Goal: Transaction & Acquisition: Purchase product/service

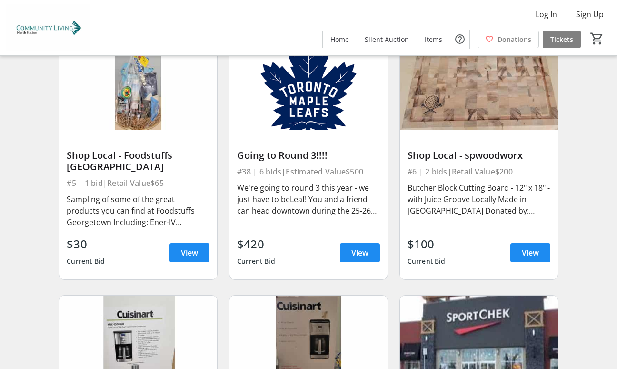
scroll to position [714, 0]
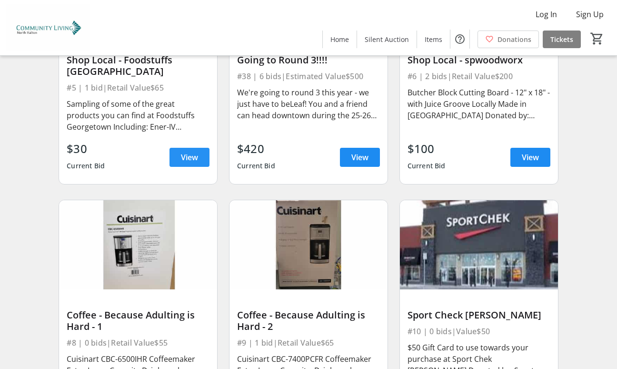
click at [190, 163] on span "View" at bounding box center [189, 156] width 17 height 11
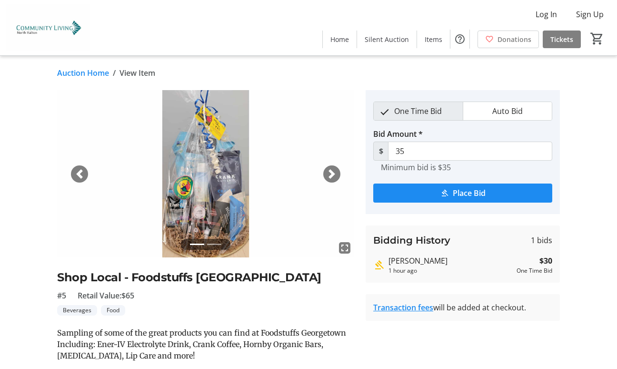
scroll to position [95, 0]
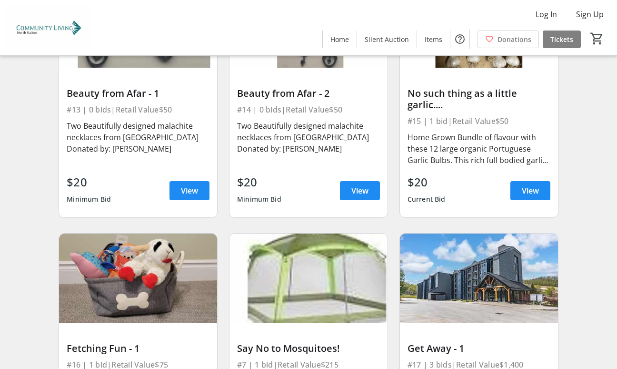
scroll to position [1238, 0]
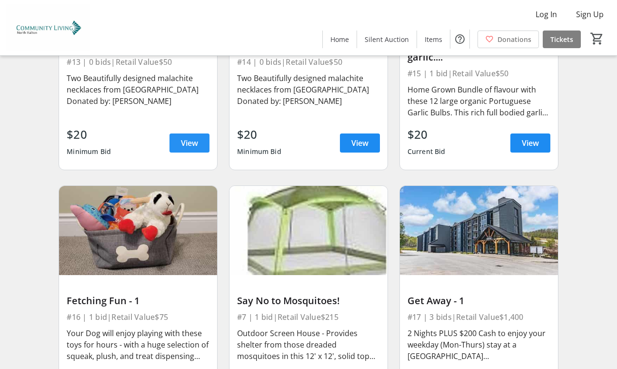
click at [181, 149] on span "View" at bounding box center [189, 142] width 17 height 11
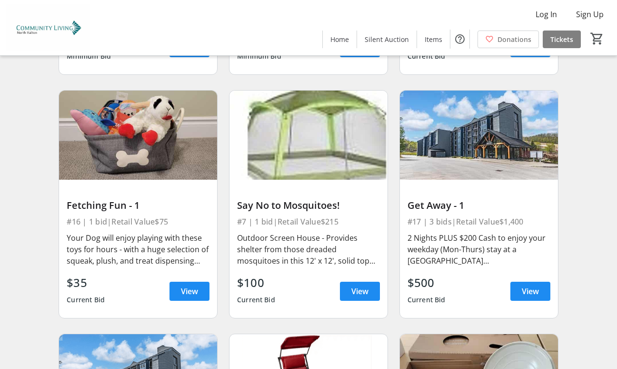
click at [522, 53] on span "View" at bounding box center [530, 47] width 17 height 11
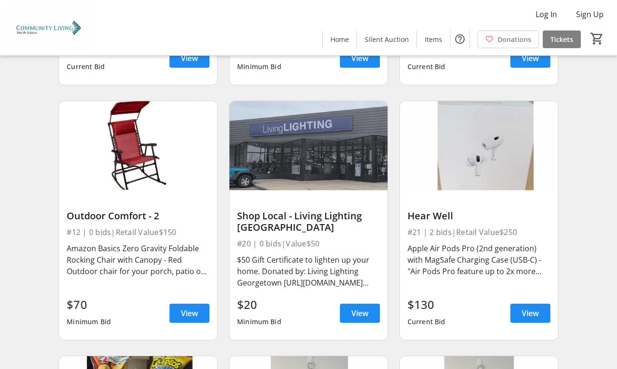
scroll to position [1858, 0]
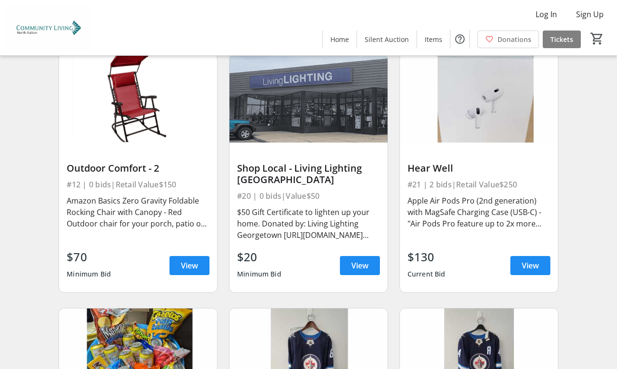
click at [181, 16] on span "View" at bounding box center [189, 10] width 17 height 11
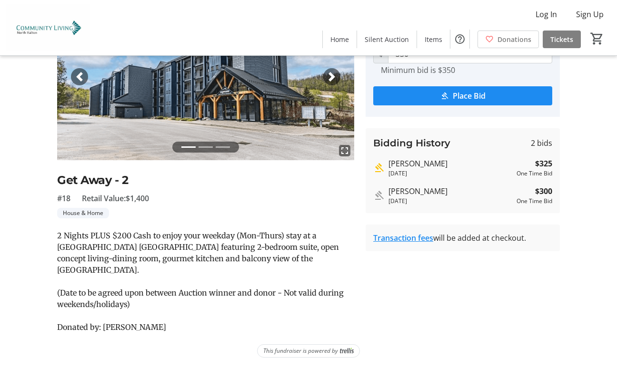
scroll to position [12, 0]
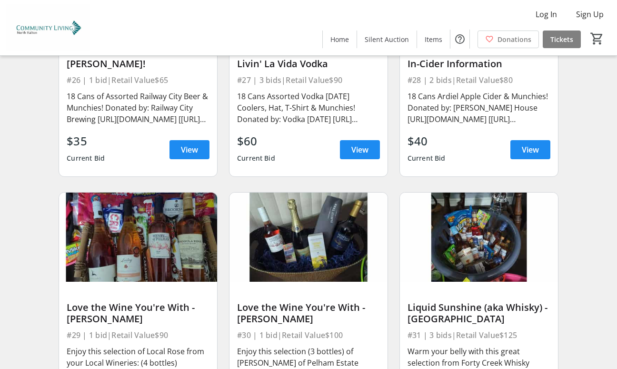
scroll to position [2667, 0]
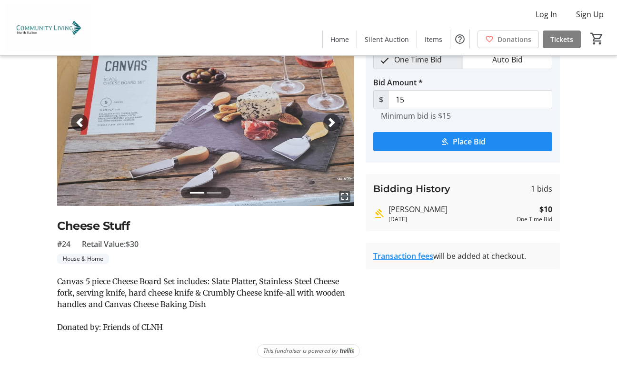
scroll to position [48, 0]
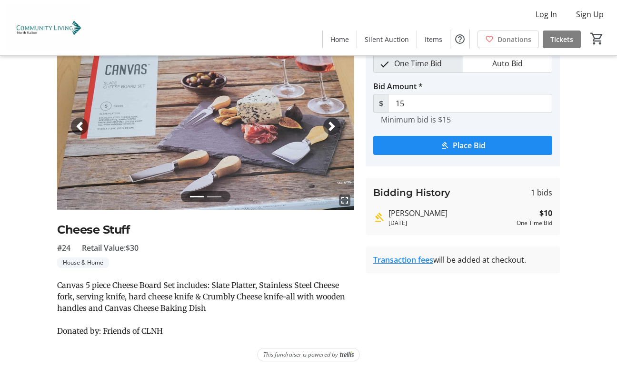
click at [331, 131] on span "button" at bounding box center [332, 126] width 10 height 10
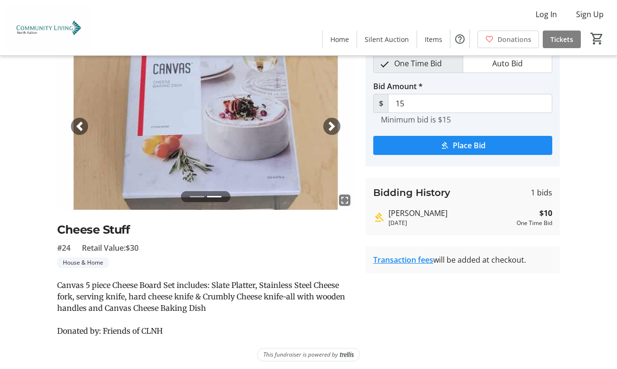
click at [331, 131] on span "button" at bounding box center [332, 126] width 10 height 10
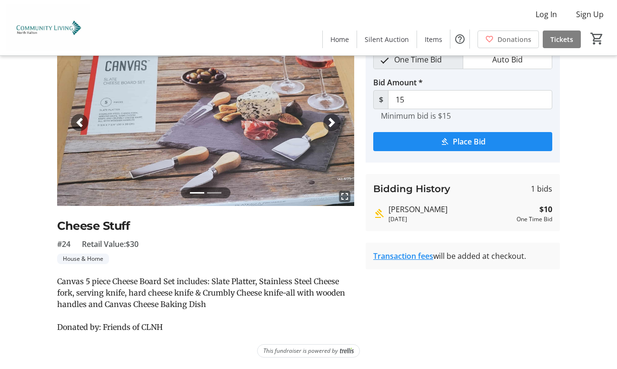
scroll to position [0, 0]
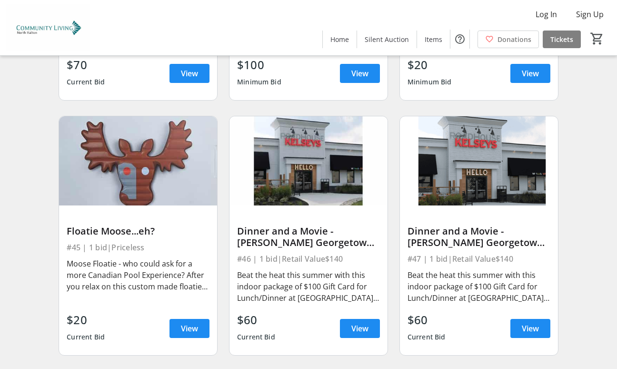
scroll to position [3858, 0]
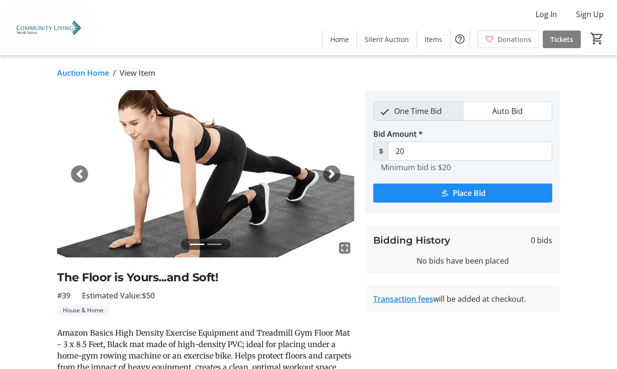
scroll to position [95, 0]
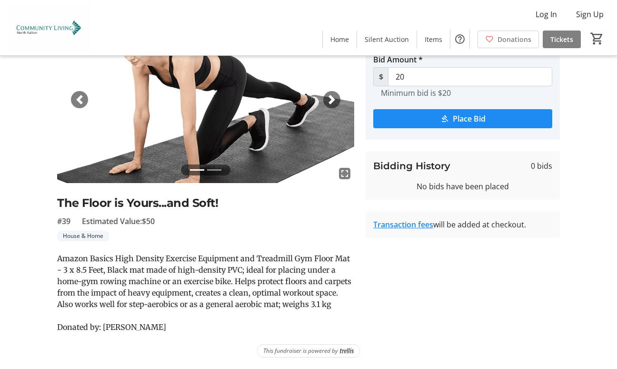
click at [333, 95] on span "button" at bounding box center [332, 100] width 10 height 10
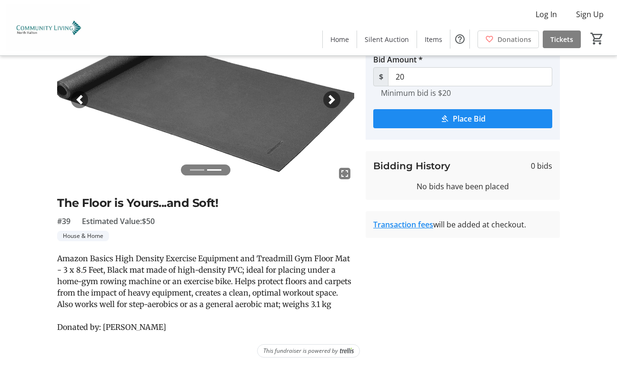
click at [333, 95] on span "button" at bounding box center [332, 100] width 10 height 10
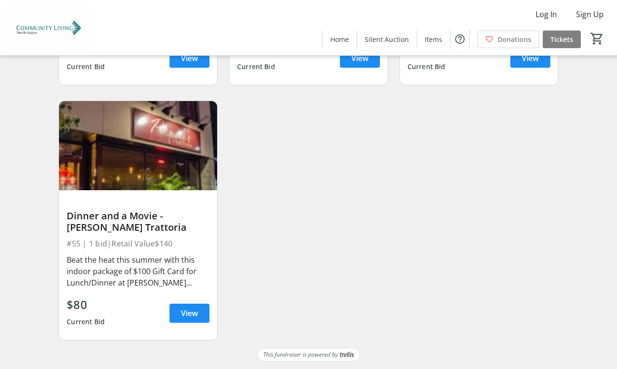
scroll to position [4811, 0]
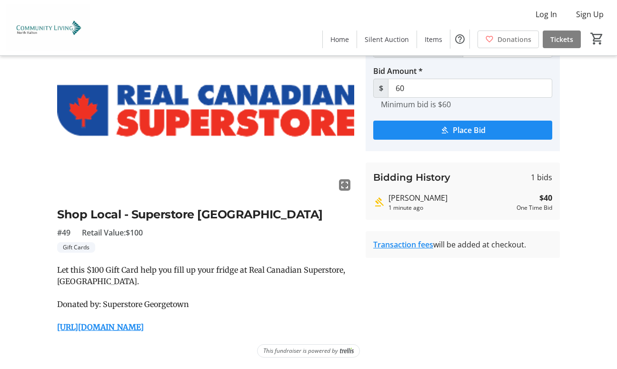
scroll to position [45, 0]
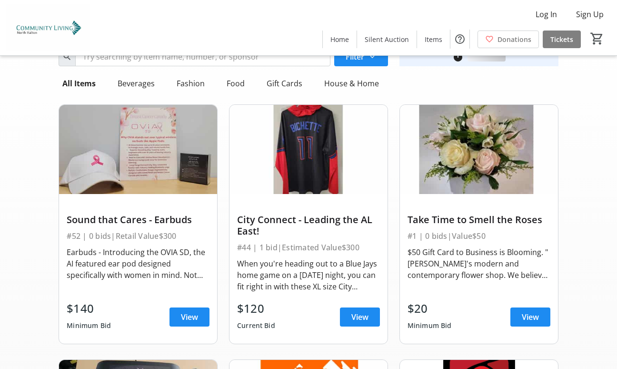
scroll to position [4811, 0]
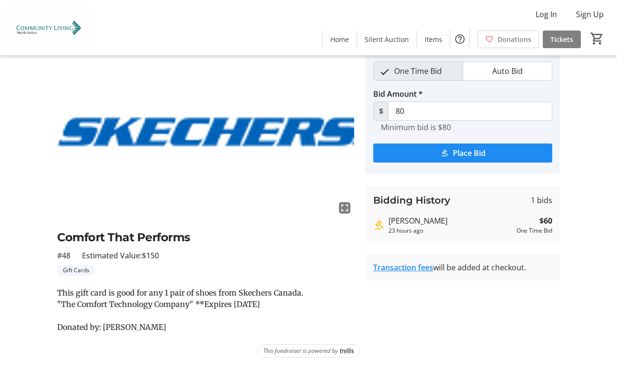
scroll to position [64, 0]
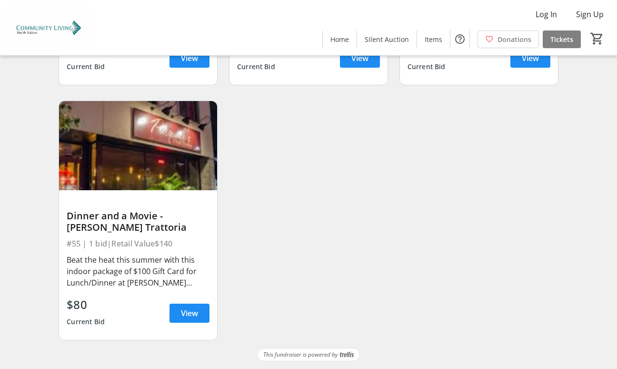
scroll to position [5361, 0]
click at [190, 307] on span "View" at bounding box center [189, 312] width 17 height 11
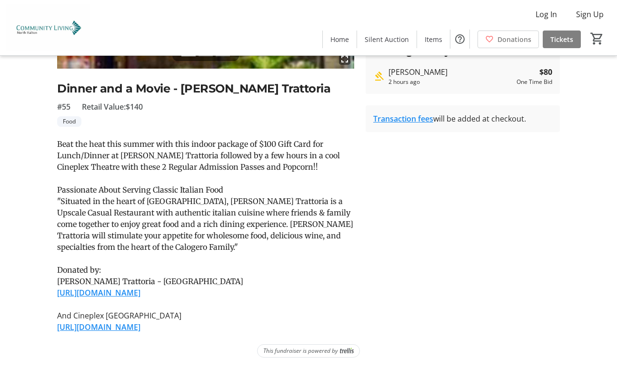
scroll to position [286, 0]
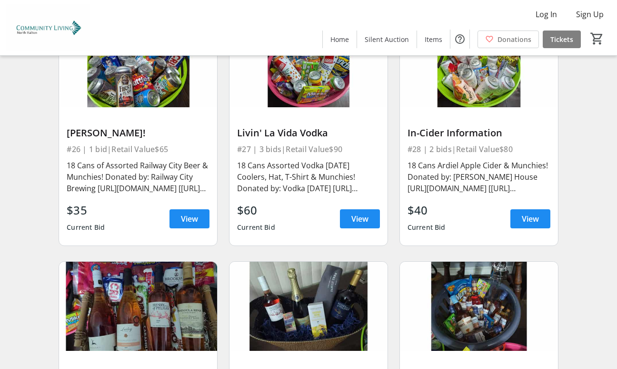
scroll to position [2694, 0]
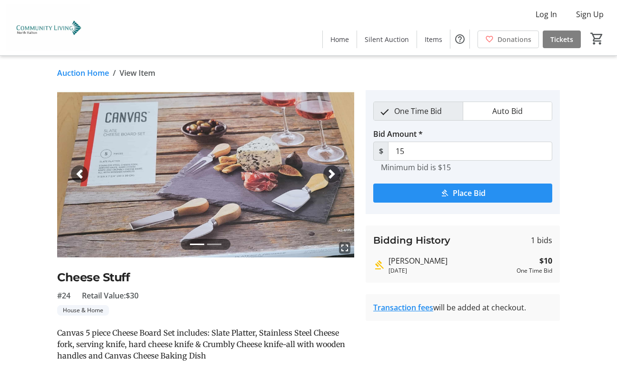
click at [474, 199] on span "Place Bid" at bounding box center [469, 192] width 33 height 11
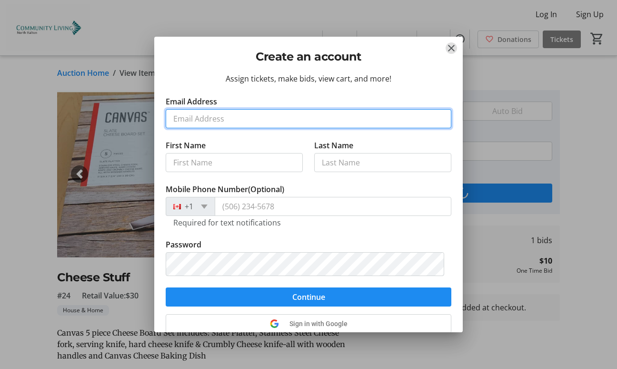
click at [206, 128] on input "Email Address" at bounding box center [309, 118] width 286 height 19
type input "[EMAIL_ADDRESS][DOMAIN_NAME]"
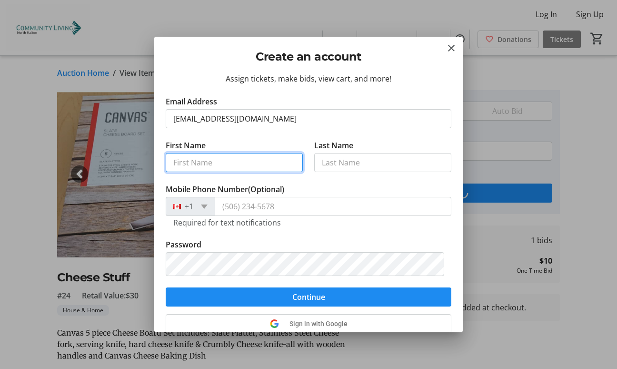
type input "[PERSON_NAME]"
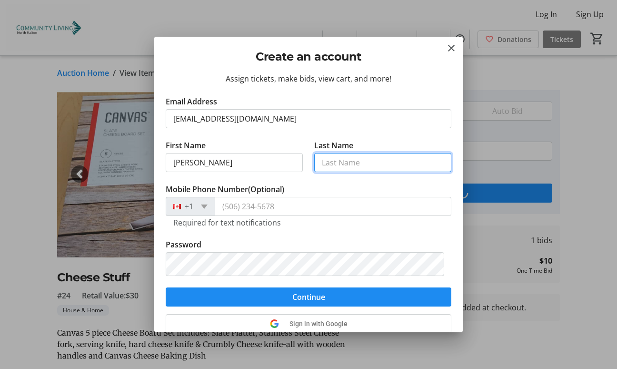
type input "[PERSON_NAME]"
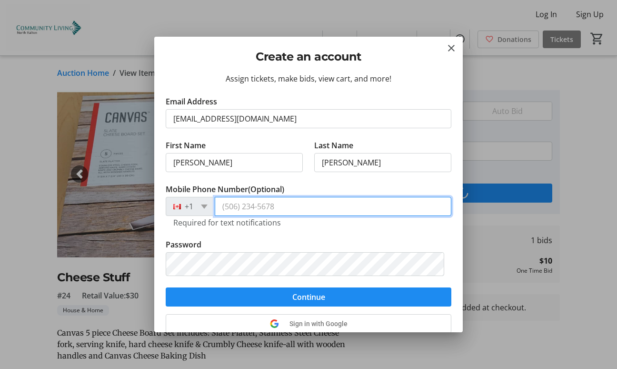
type input "[PHONE_NUMBER]"
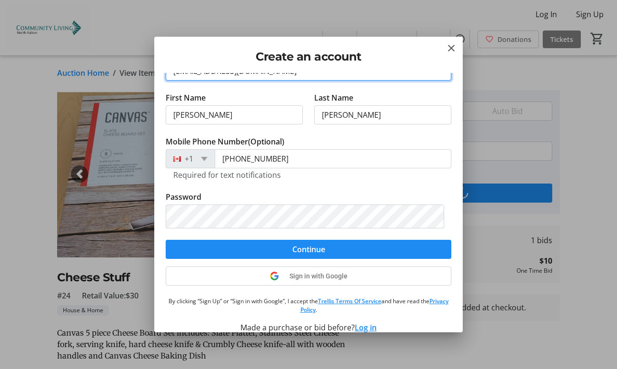
scroll to position [95, 0]
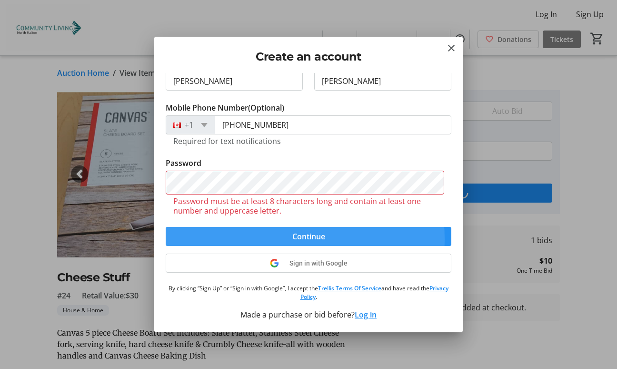
click at [250, 246] on form "Email Address [EMAIL_ADDRESS][DOMAIN_NAME] First Name [PERSON_NAME] Last Name […" at bounding box center [309, 129] width 286 height 231
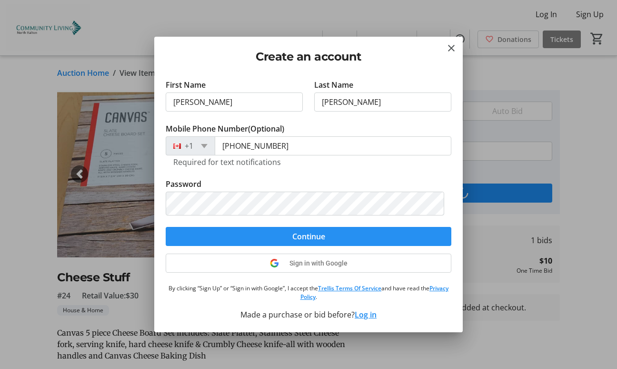
click at [292, 242] on span "Continue" at bounding box center [308, 236] width 33 height 11
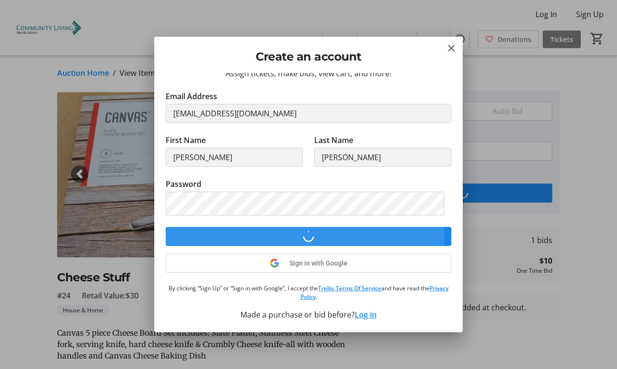
scroll to position [63, 0]
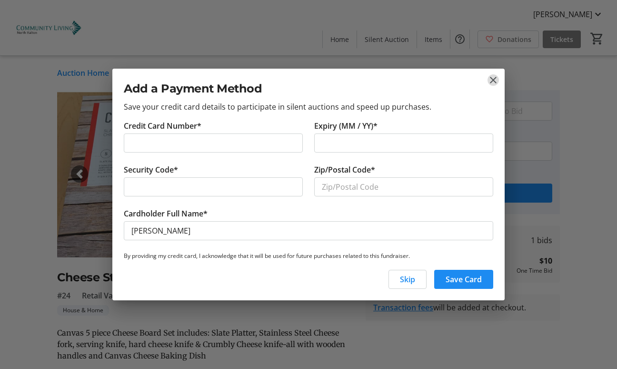
click at [491, 74] on mat-icon "close" at bounding box center [493, 79] width 11 height 11
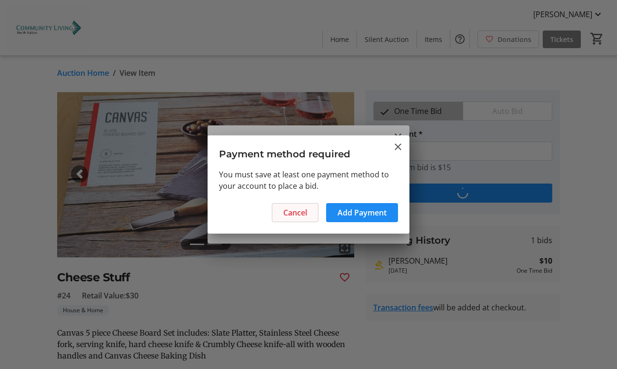
click at [283, 218] on span "Cancel" at bounding box center [295, 212] width 24 height 11
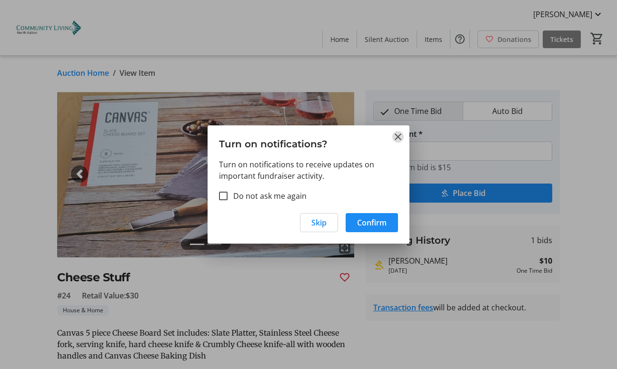
click at [398, 131] on mat-icon "Close" at bounding box center [397, 136] width 11 height 11
